Goal: Task Accomplishment & Management: Manage account settings

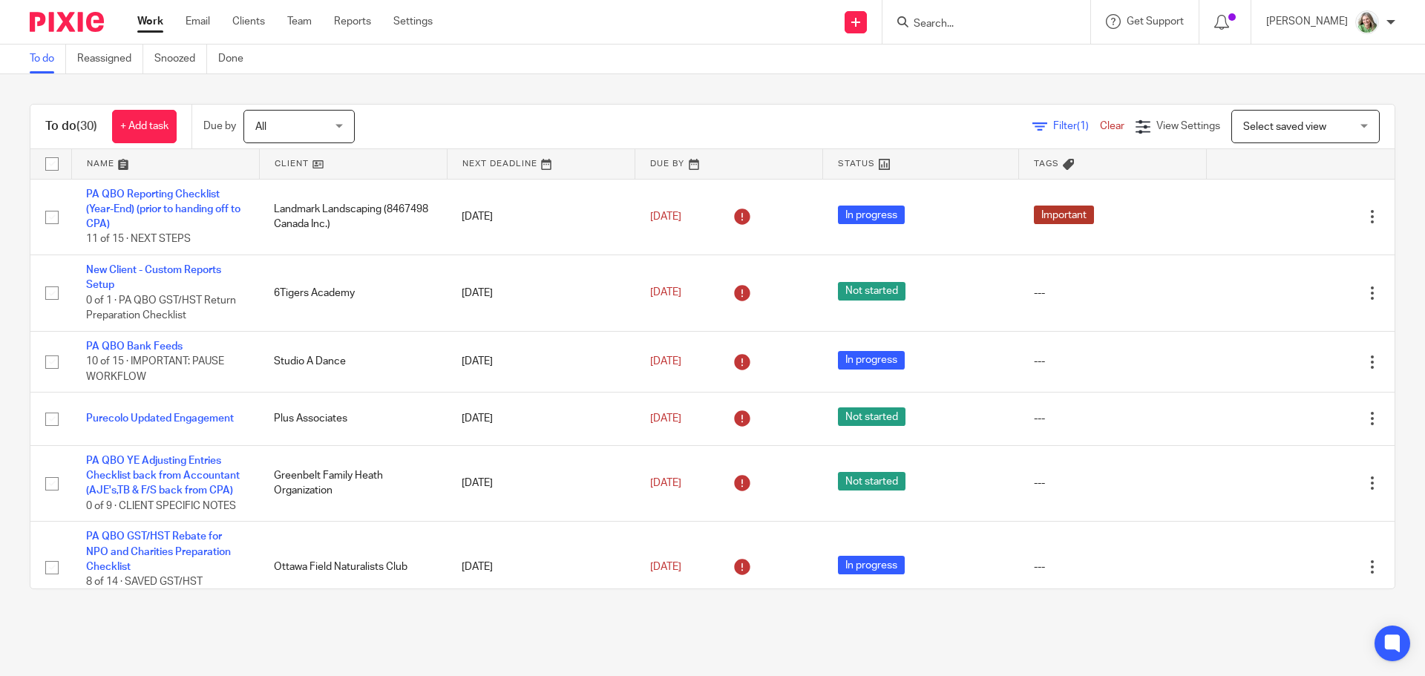
click at [998, 15] on form at bounding box center [991, 22] width 158 height 19
click at [998, 22] on input "Search" at bounding box center [979, 24] width 134 height 13
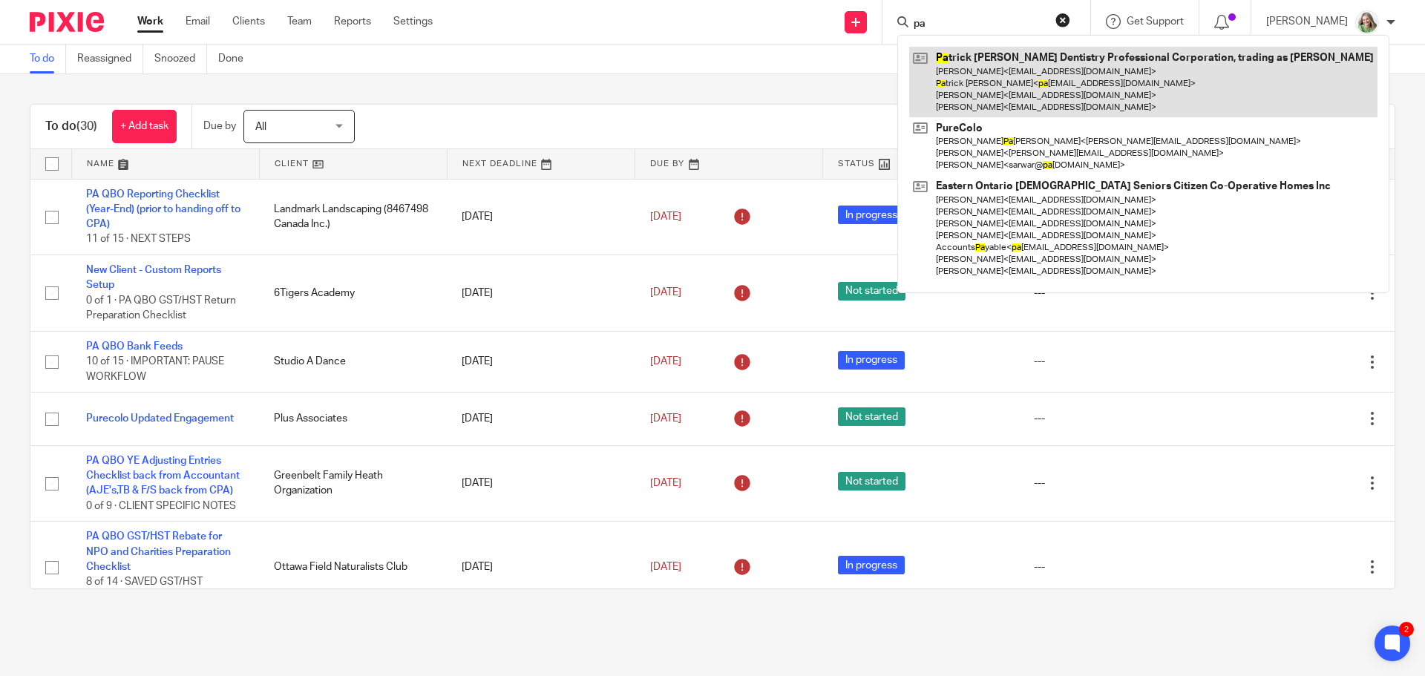
type input "pa"
click at [1020, 79] on link at bounding box center [1143, 82] width 468 height 71
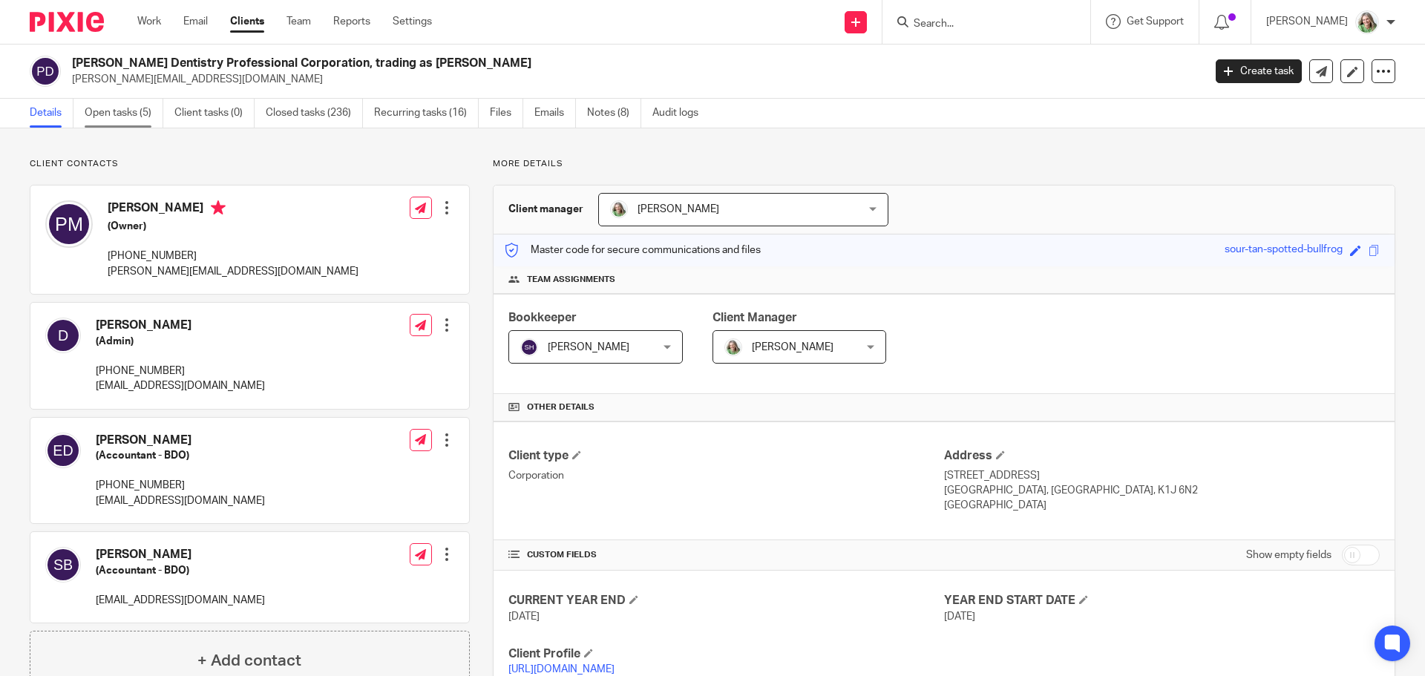
click at [124, 105] on link "Open tasks (5)" at bounding box center [124, 113] width 79 height 29
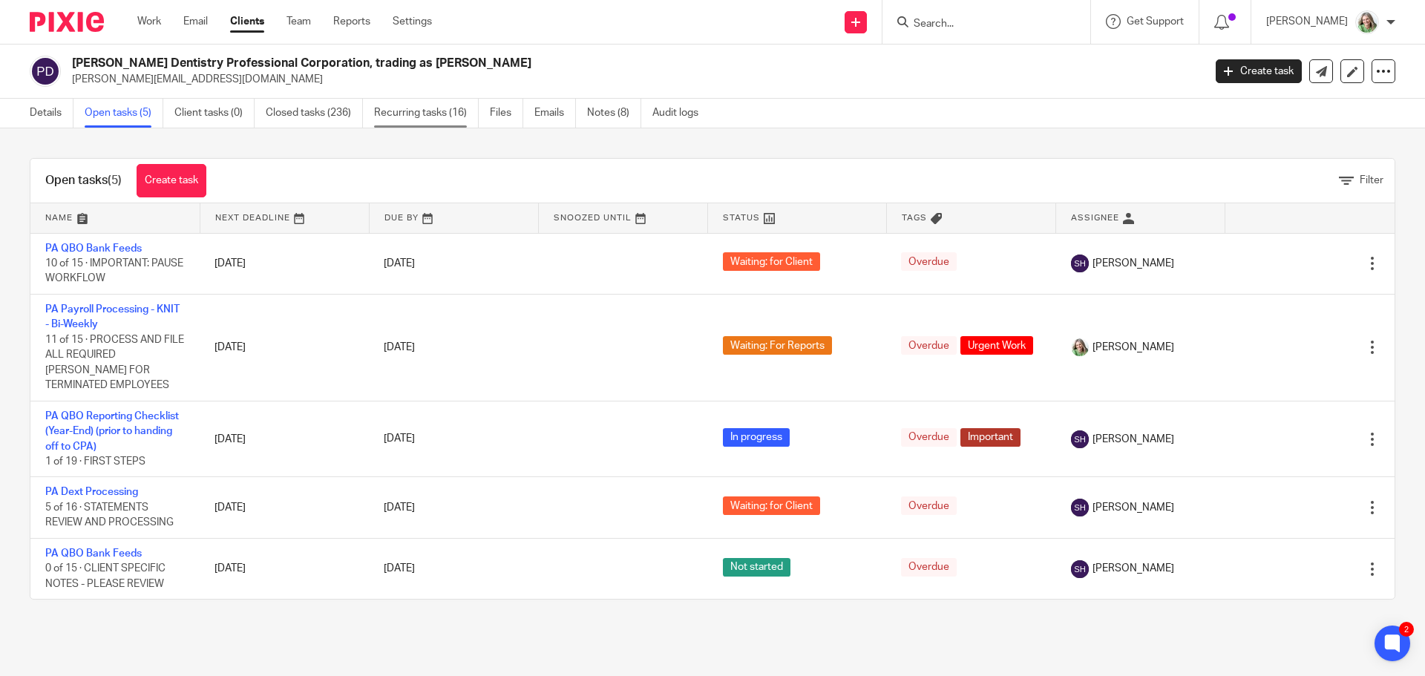
click at [446, 111] on link "Recurring tasks (16)" at bounding box center [426, 113] width 105 height 29
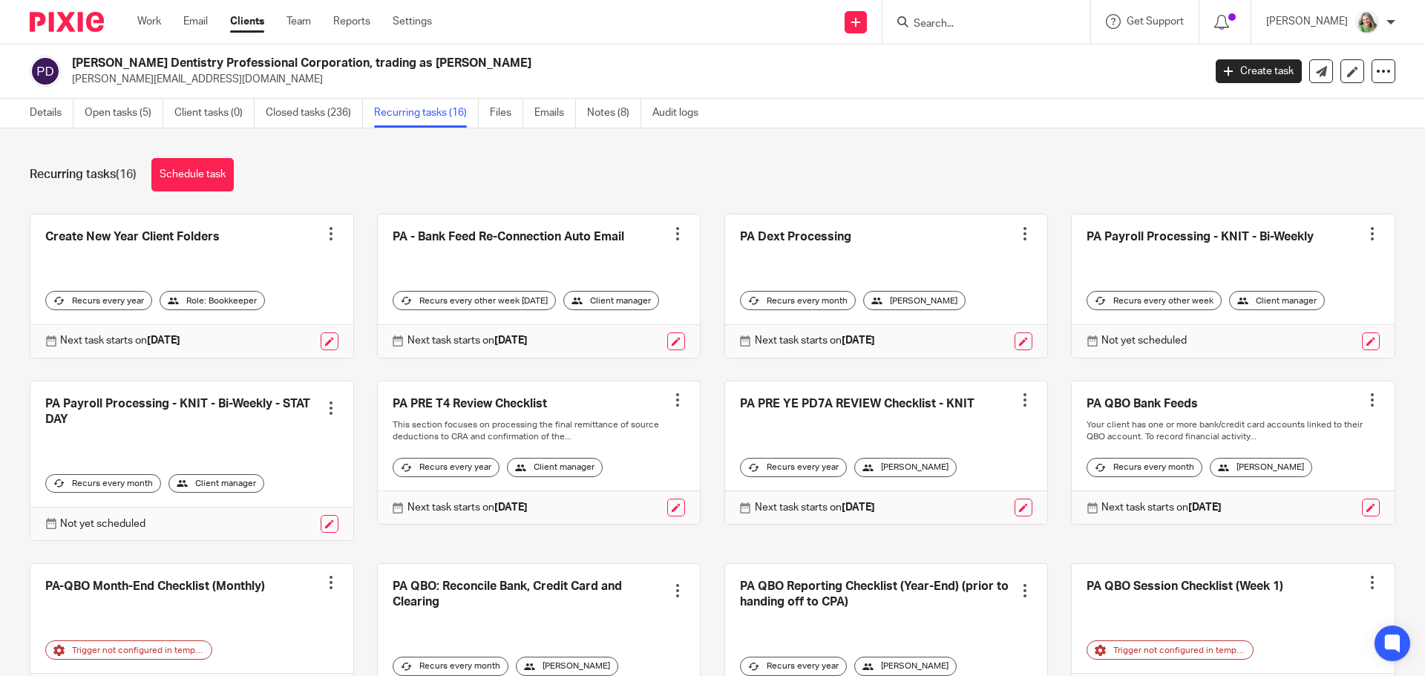
click at [670, 231] on div at bounding box center [677, 233] width 15 height 15
click at [639, 329] on span "Cancel schedule" at bounding box center [612, 328] width 78 height 10
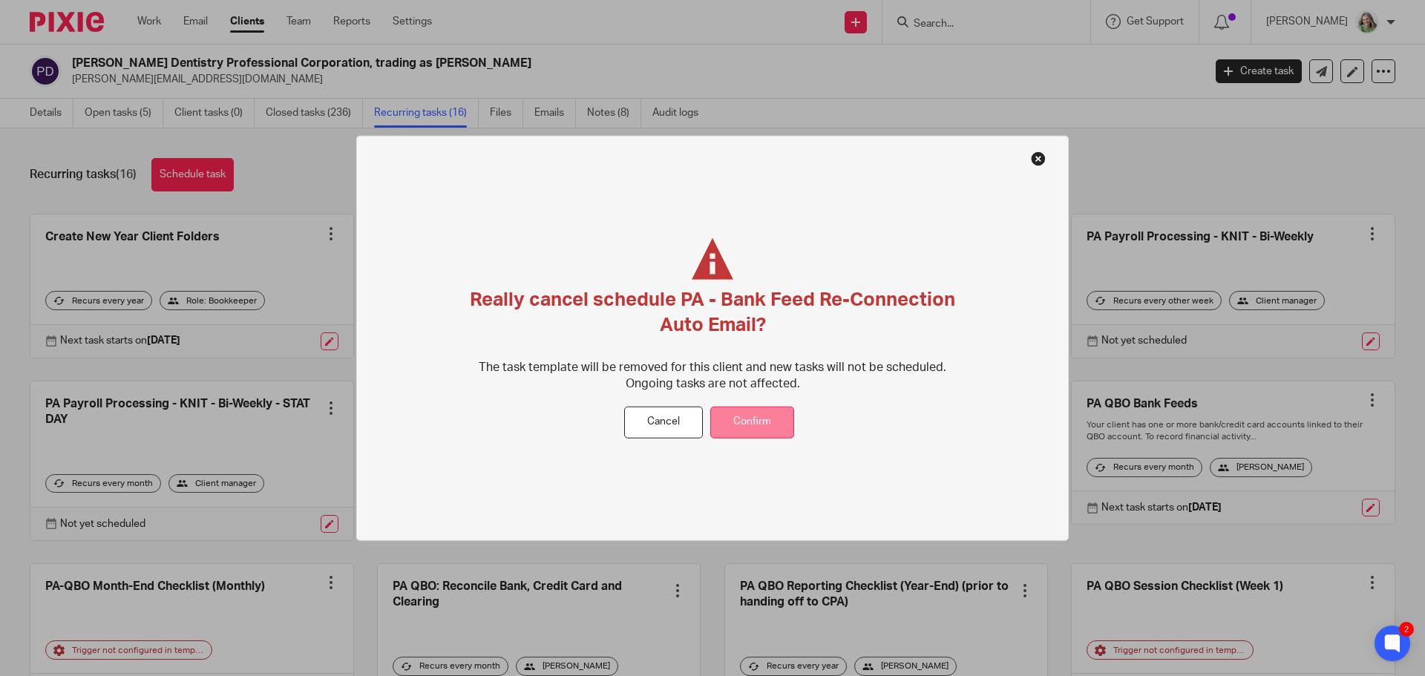
click at [768, 417] on button "Confirm" at bounding box center [752, 423] width 84 height 32
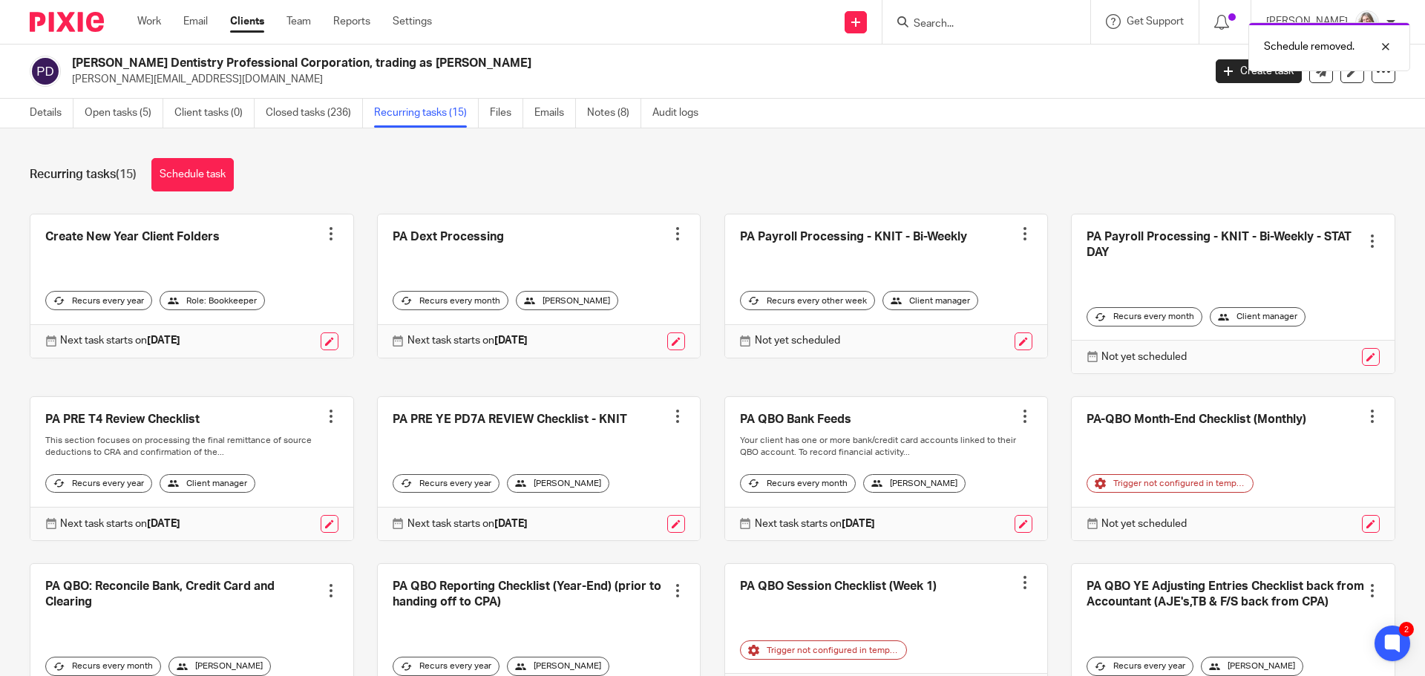
click at [670, 238] on div at bounding box center [677, 233] width 15 height 15
click at [648, 333] on span "Cancel schedule" at bounding box center [612, 328] width 78 height 10
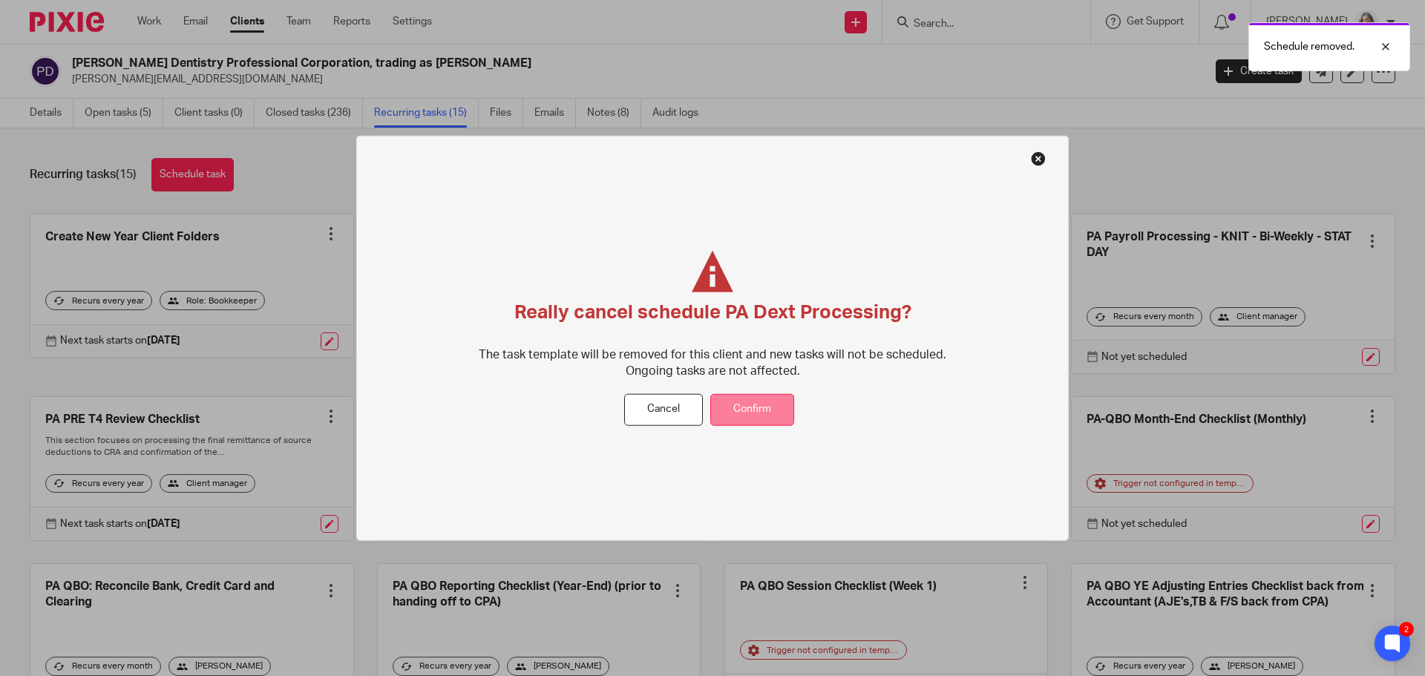
click at [750, 401] on button "Confirm" at bounding box center [752, 410] width 84 height 32
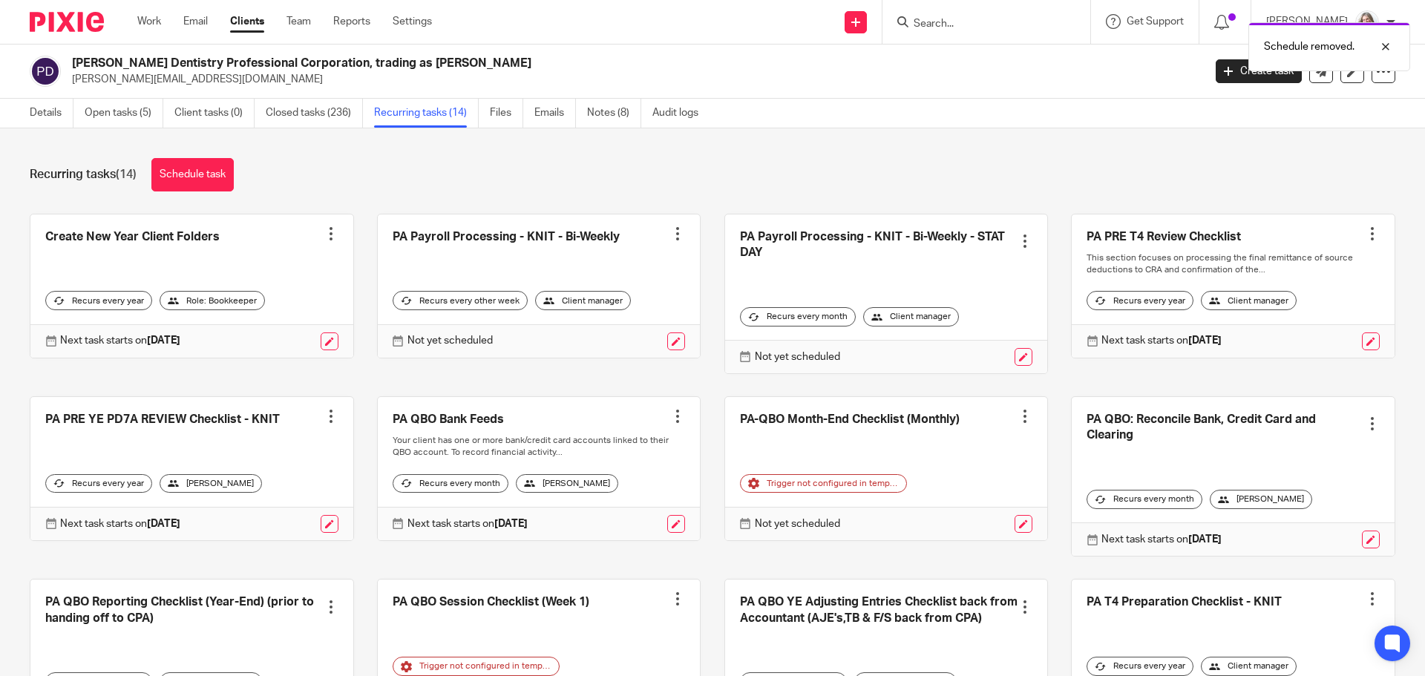
click at [1018, 240] on div at bounding box center [1025, 241] width 15 height 15
click at [978, 336] on span "Cancel schedule" at bounding box center [954, 335] width 78 height 10
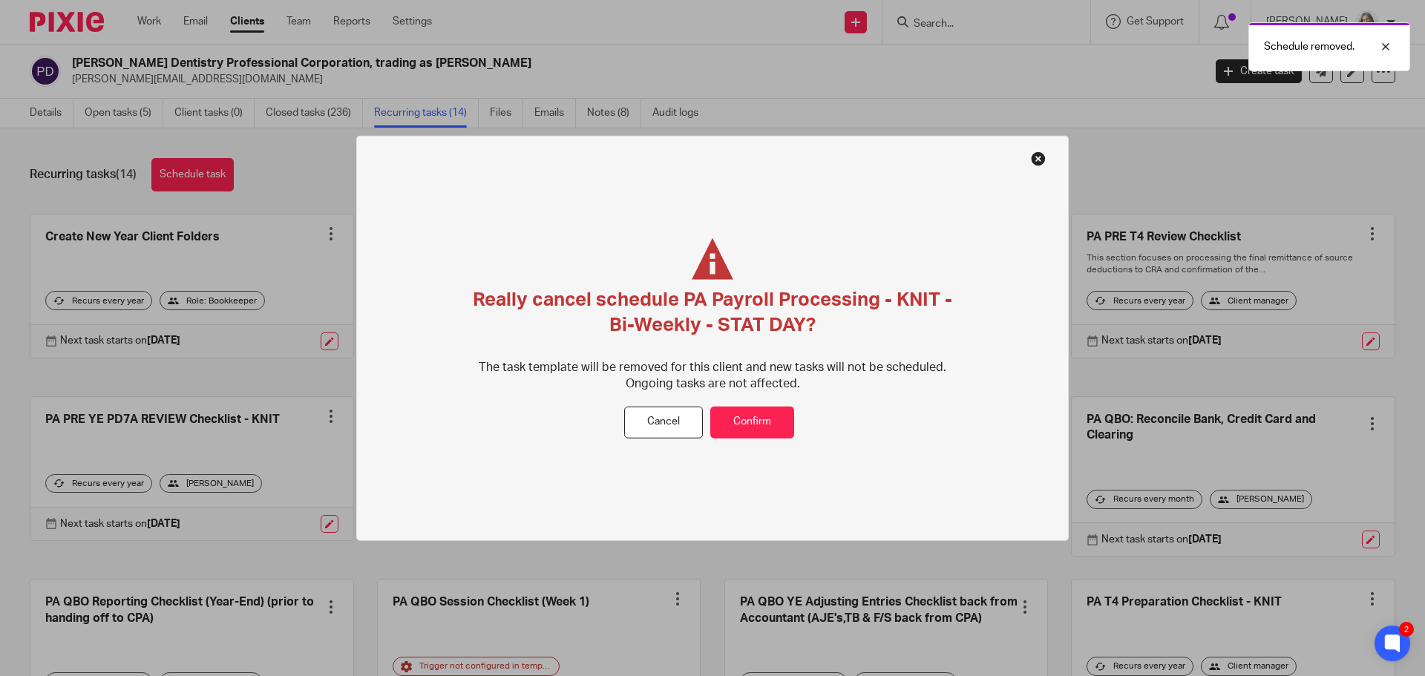
click at [1040, 155] on button at bounding box center [1038, 158] width 15 height 15
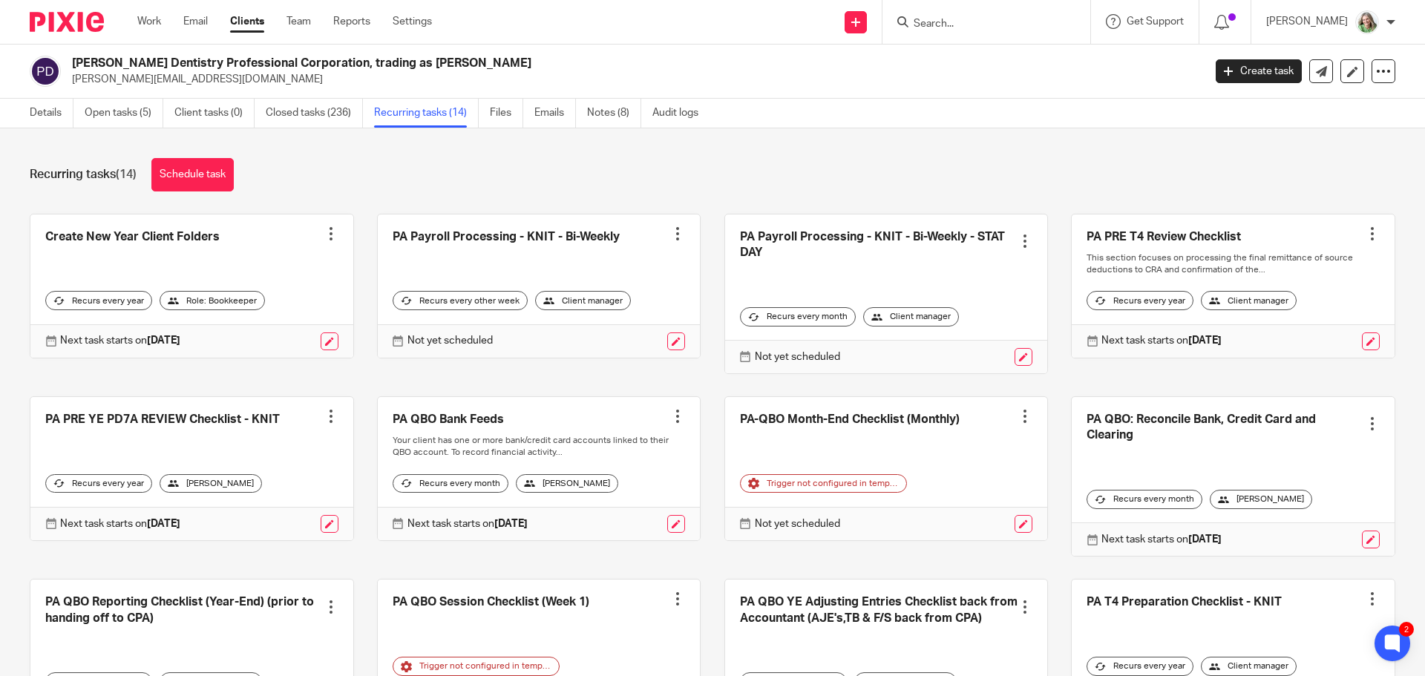
click at [670, 236] on div at bounding box center [677, 233] width 15 height 15
click at [638, 329] on span "Cancel schedule" at bounding box center [612, 328] width 78 height 10
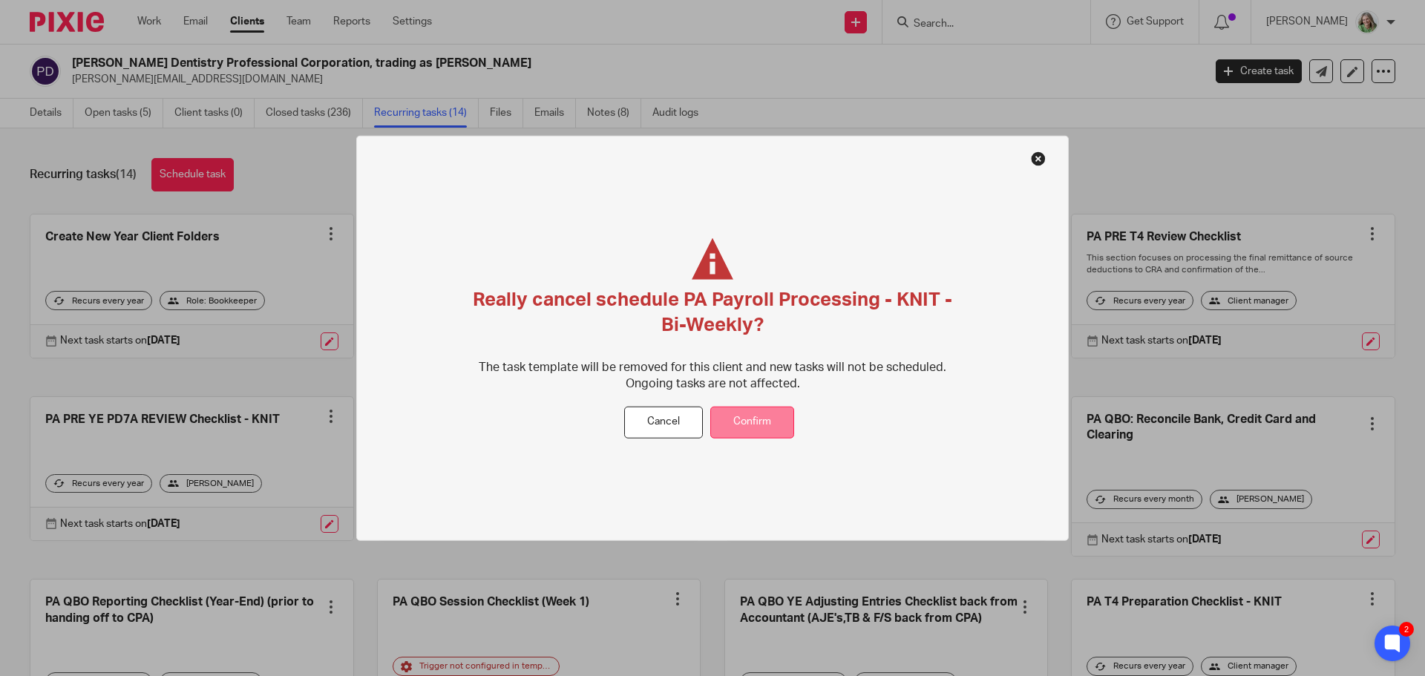
click at [742, 415] on button "Confirm" at bounding box center [752, 423] width 84 height 32
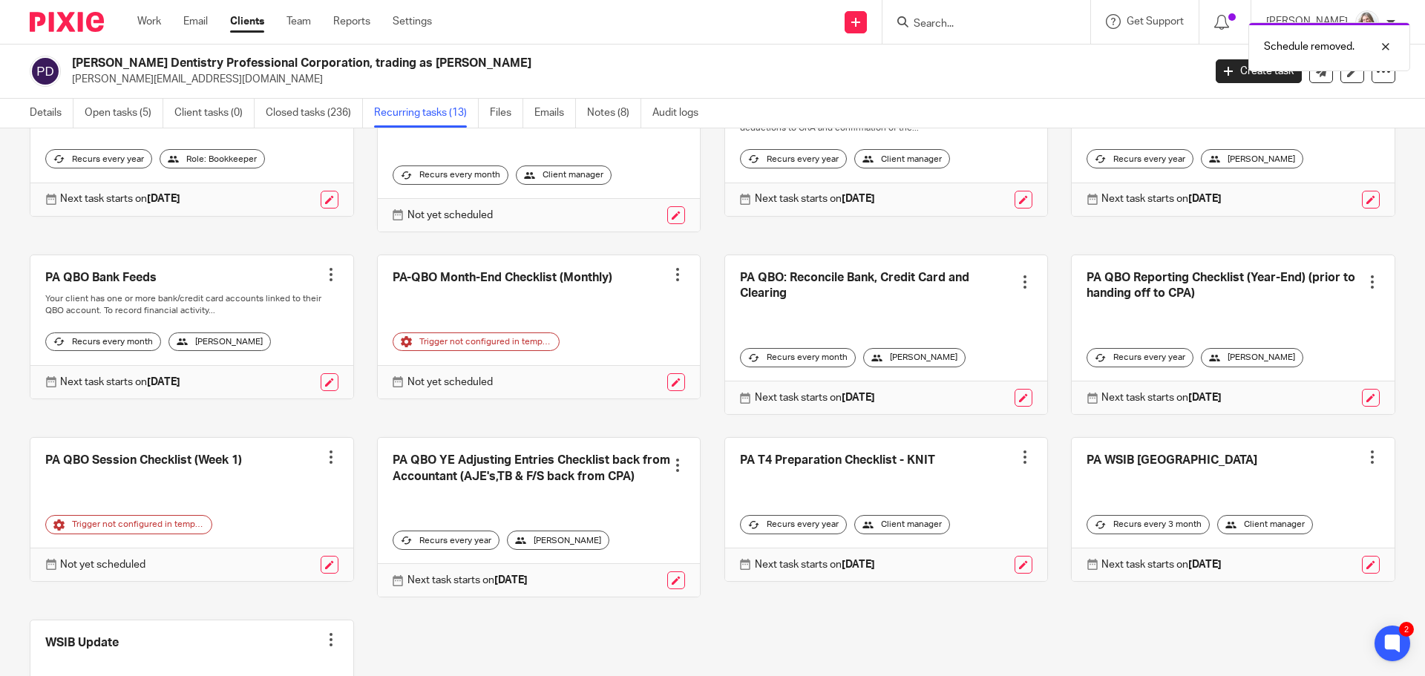
scroll to position [148, 0]
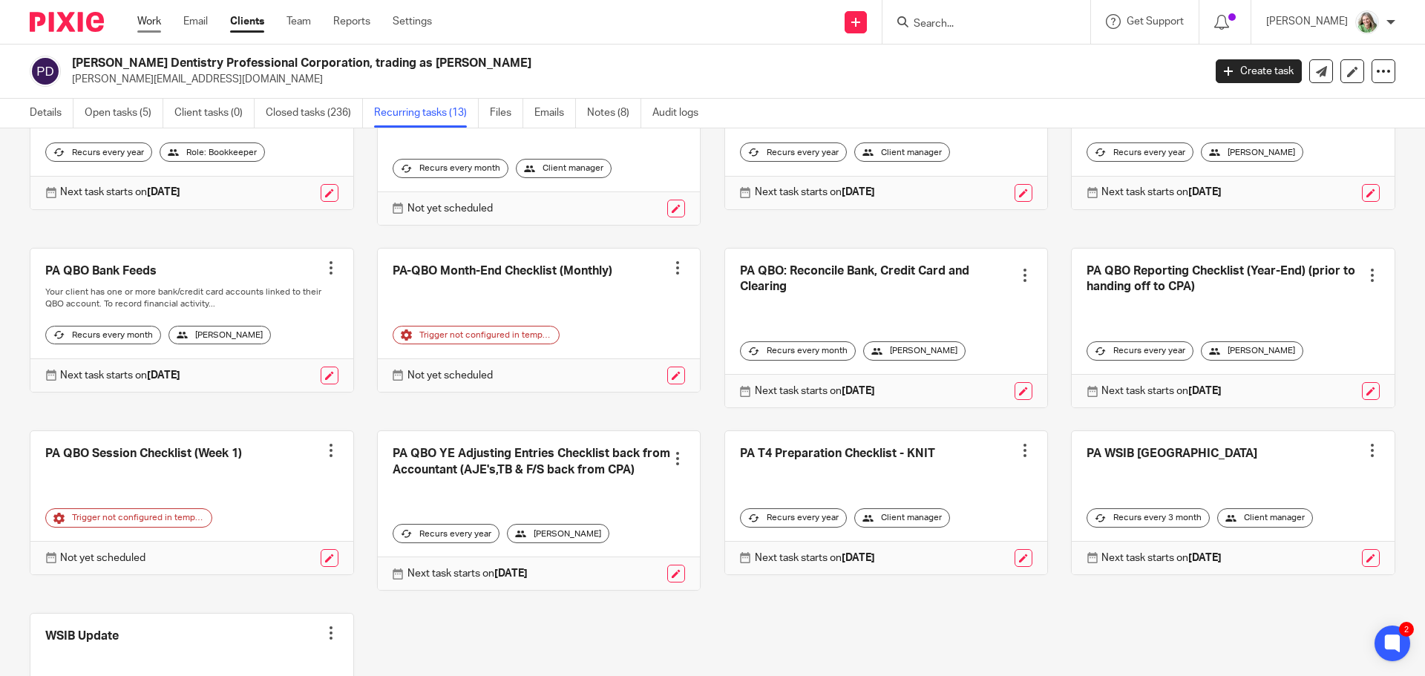
click at [143, 22] on link "Work" at bounding box center [149, 21] width 24 height 15
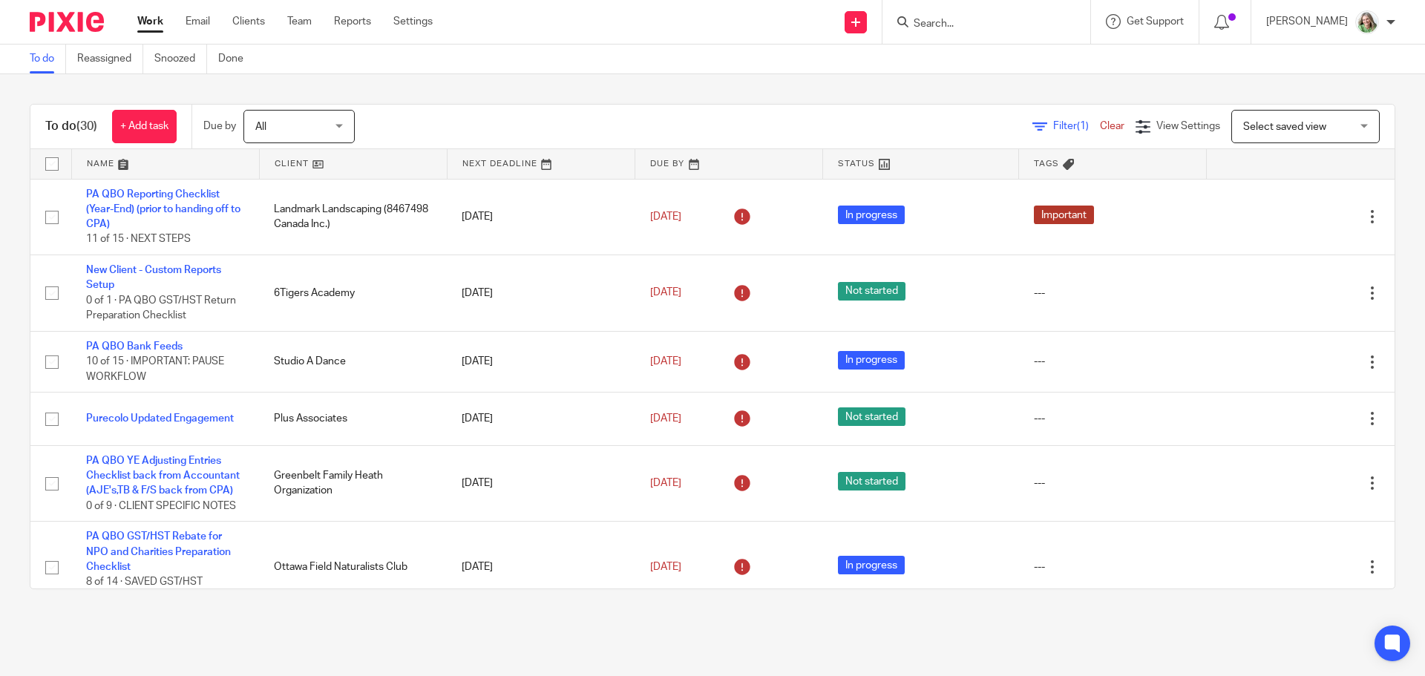
drag, startPoint x: 0, startPoint y: 0, endPoint x: 1288, endPoint y: 122, distance: 1293.6
click at [1292, 122] on span "Select saved view" at bounding box center [1284, 127] width 83 height 10
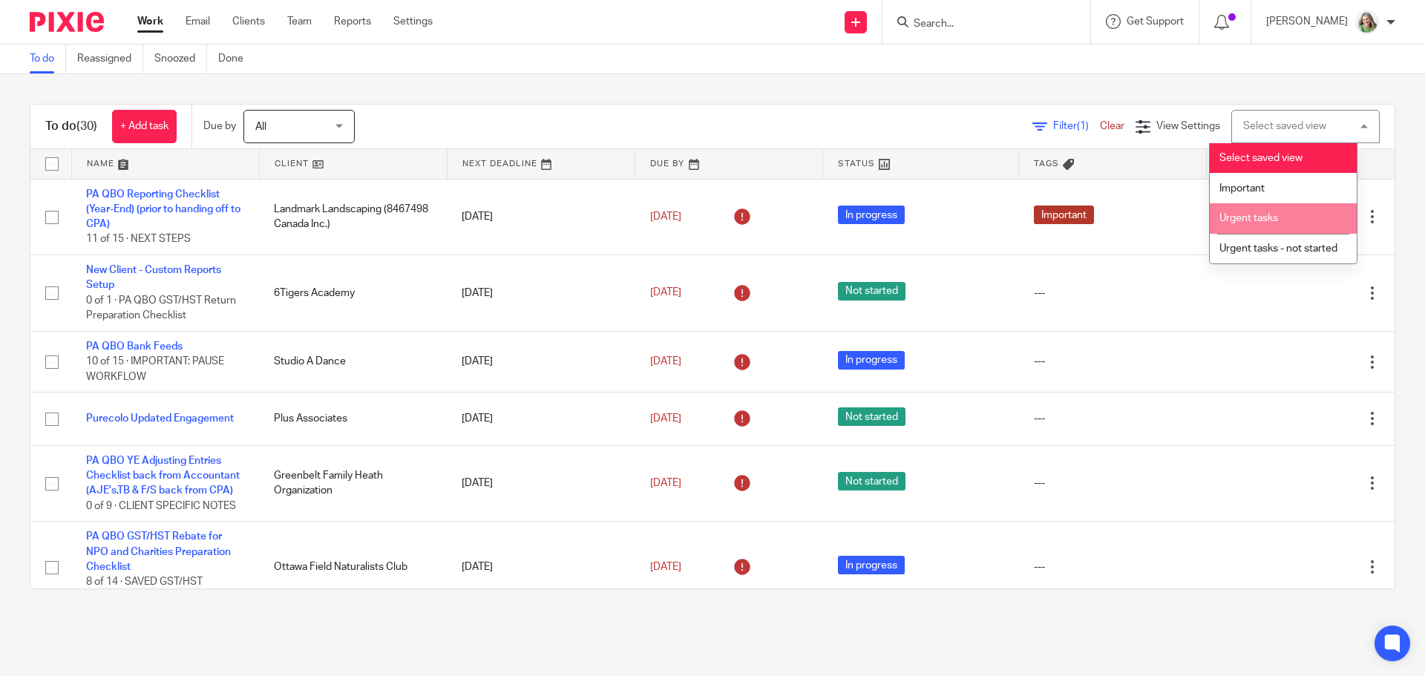
click at [1234, 213] on span "Urgent tasks" at bounding box center [1249, 218] width 59 height 10
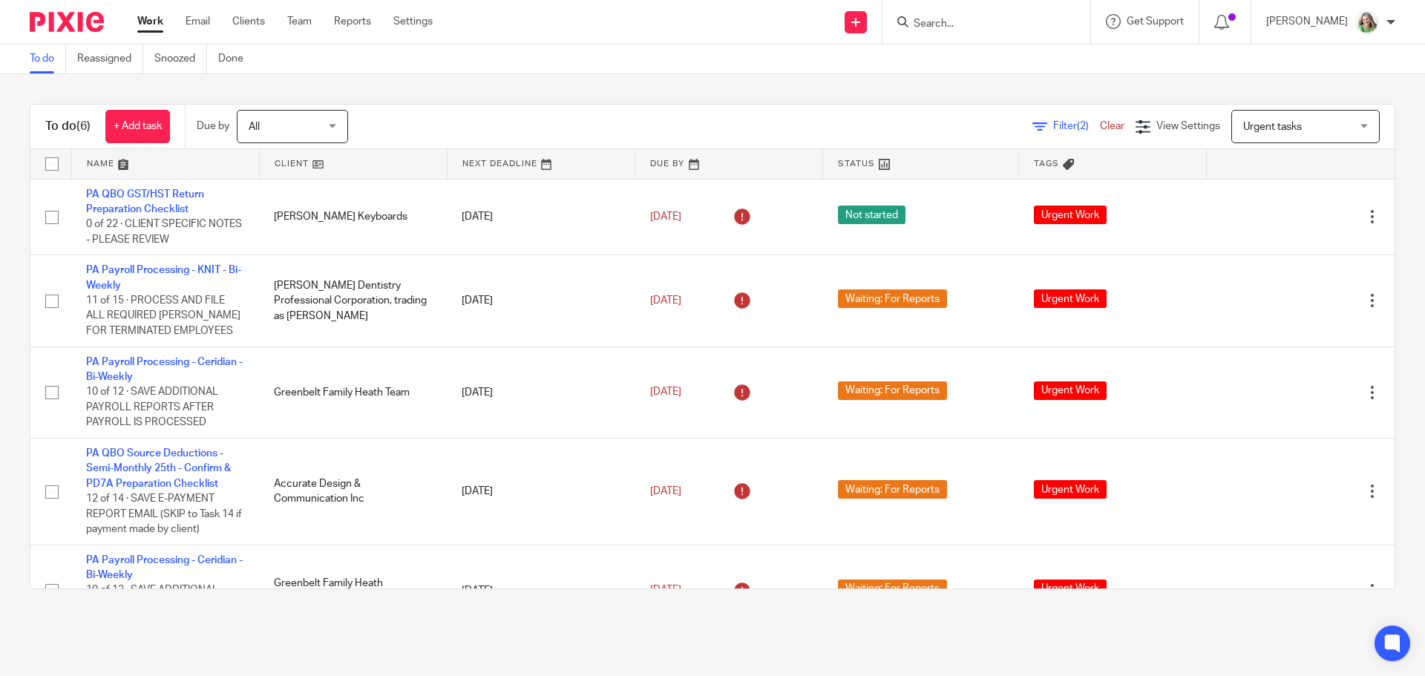
scroll to position [124, 0]
